Goal: Information Seeking & Learning: Check status

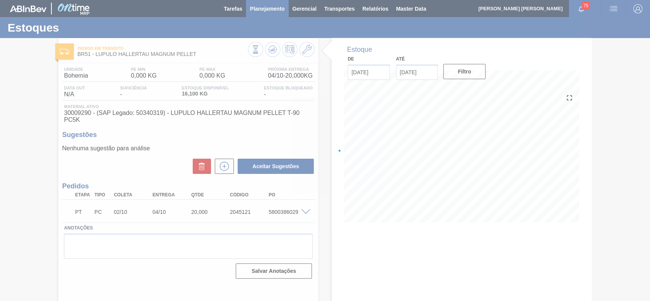
click at [267, 10] on span "Planejamento" at bounding box center [267, 8] width 35 height 9
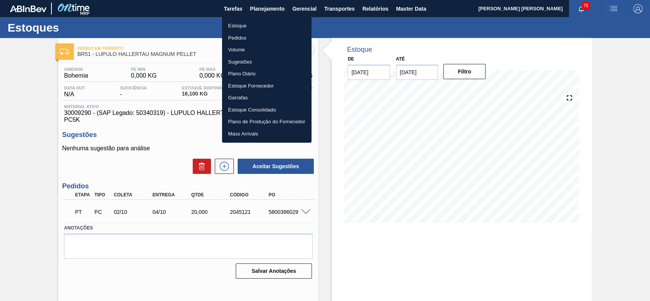
click at [257, 23] on li "Estoque" at bounding box center [266, 26] width 89 height 12
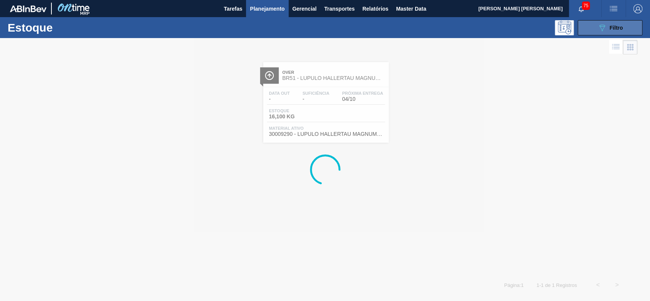
click at [606, 24] on icon "089F7B8B-B2A5-4AFE-B5C0-19BA573D28AC" at bounding box center [602, 27] width 9 height 9
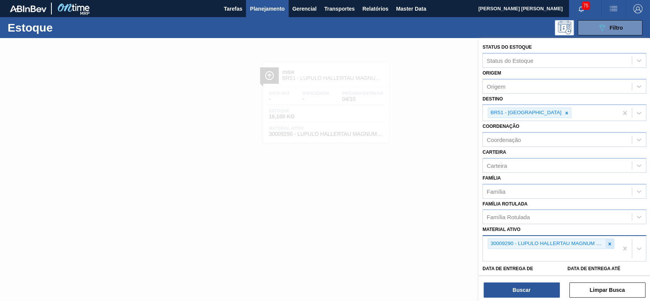
click at [609, 243] on icon at bounding box center [610, 244] width 3 height 3
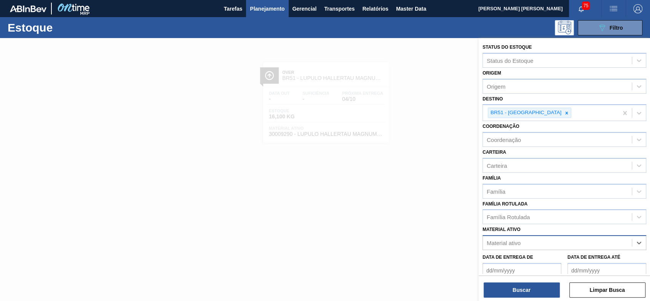
paste ativo "30019087"
type ativo "30019087"
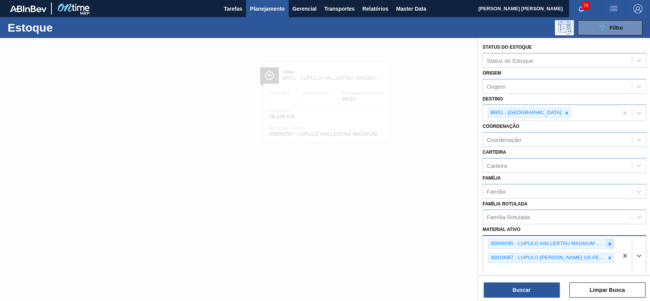
click at [607, 242] on icon at bounding box center [609, 243] width 5 height 5
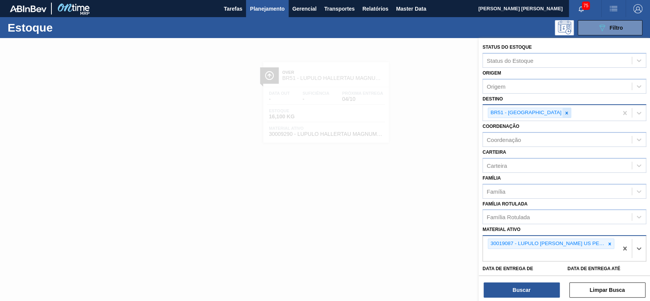
click at [562, 115] on div at bounding box center [566, 113] width 8 height 10
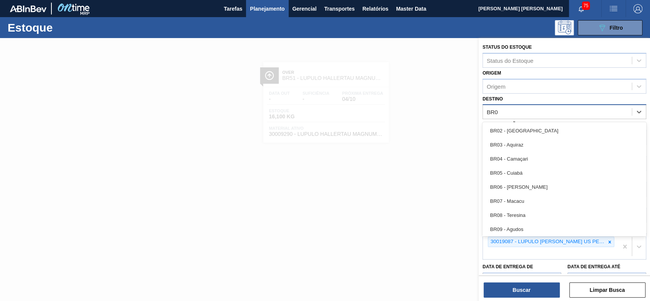
type input "BR07"
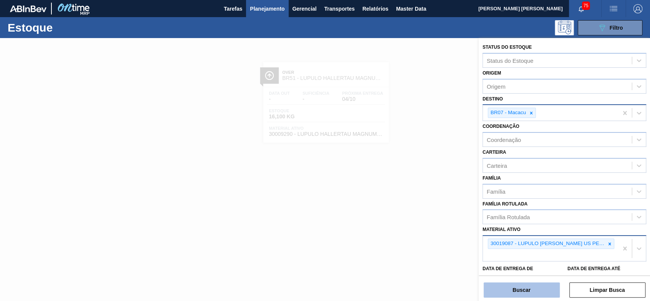
click at [524, 295] on button "Buscar" at bounding box center [522, 290] width 76 height 15
